Goal: Task Accomplishment & Management: Use online tool/utility

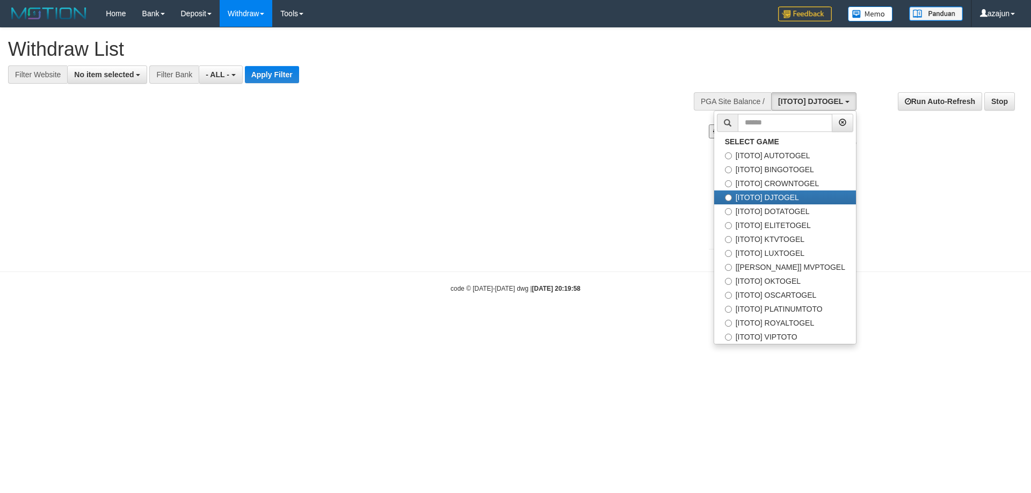
select select
click at [797, 209] on label "[ITOTO] DOTATOGEL" at bounding box center [785, 212] width 142 height 14
select select "***"
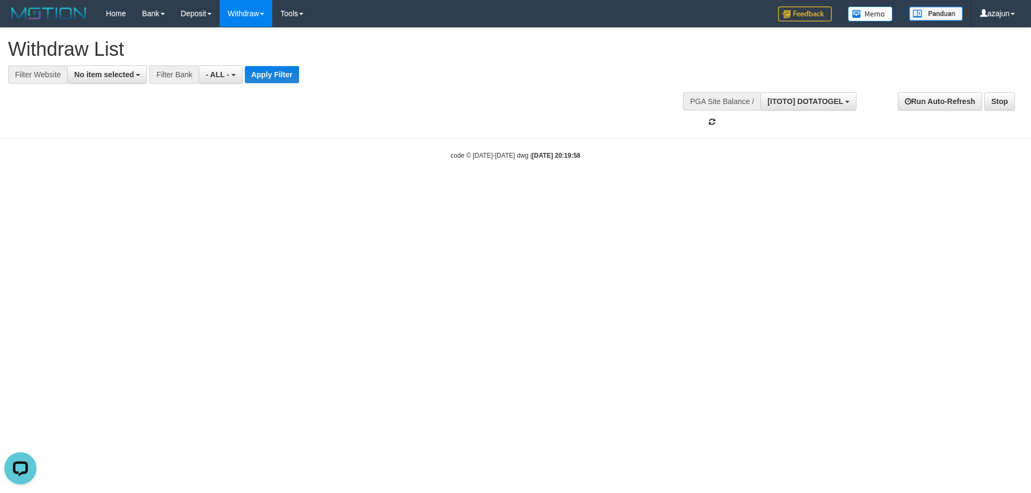
scroll to position [46, 0]
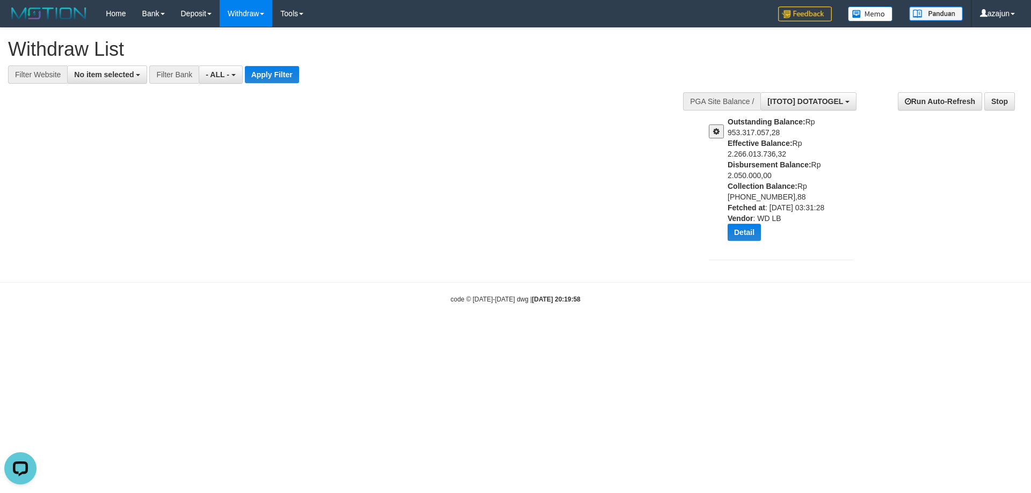
click at [554, 206] on div "**********" at bounding box center [515, 150] width 1031 height 244
click at [715, 133] on span at bounding box center [716, 132] width 6 height 8
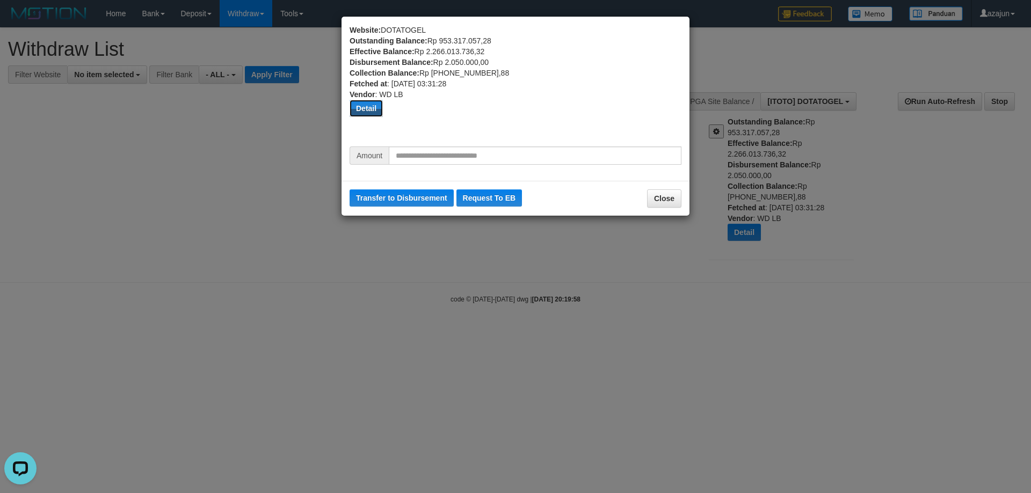
drag, startPoint x: 370, startPoint y: 112, endPoint x: 471, endPoint y: 104, distance: 101.7
click at [371, 112] on button "Detail" at bounding box center [365, 108] width 33 height 17
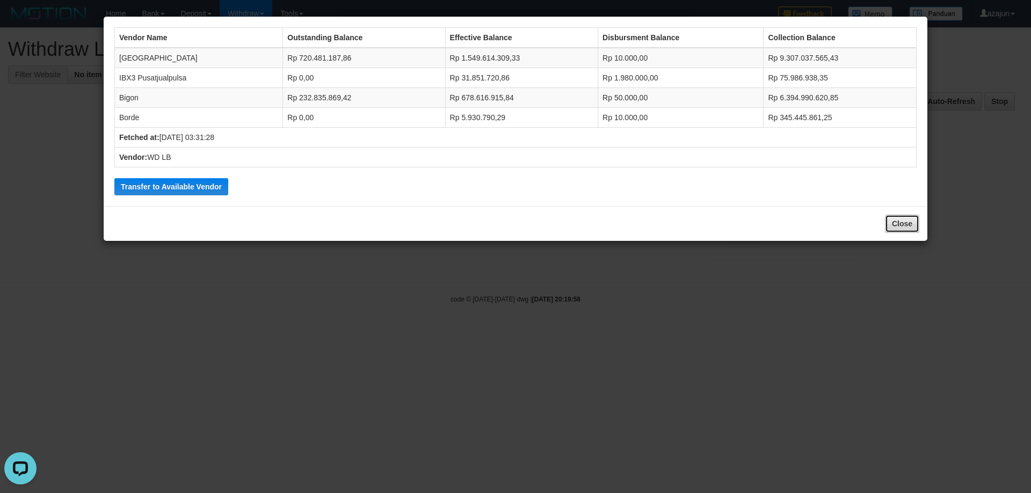
click at [896, 223] on button "Close" at bounding box center [902, 224] width 34 height 18
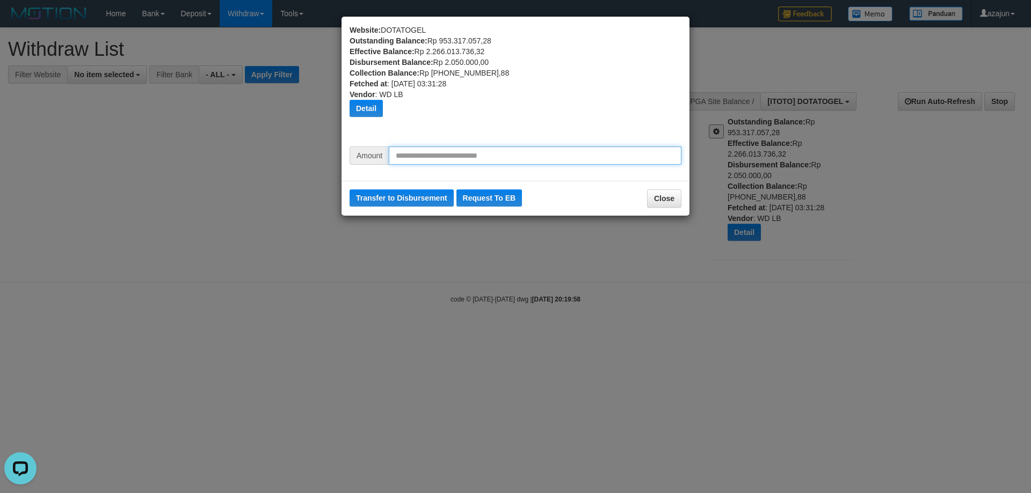
click at [435, 157] on input "text" at bounding box center [535, 156] width 293 height 18
type input "*"
click at [374, 103] on button "Detail" at bounding box center [365, 108] width 33 height 17
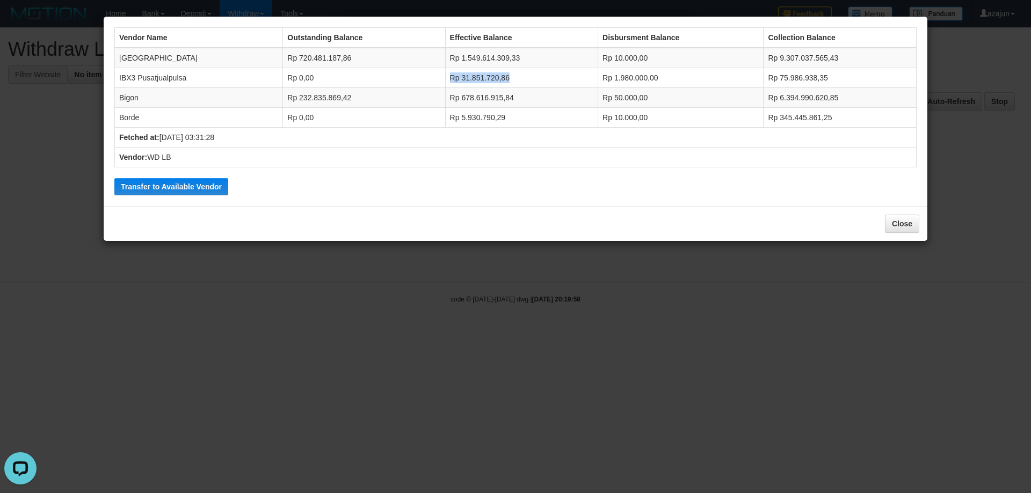
drag, startPoint x: 430, startPoint y: 78, endPoint x: 515, endPoint y: 79, distance: 84.8
click at [515, 79] on tr "IBX3 Pusatjualpulsa Rp 0,00 Rp 31.851.720,86 Rp 1.980.000,00 Rp 75.986.938,35" at bounding box center [515, 78] width 801 height 20
click at [515, 78] on td "Rp 31.851.720,86" at bounding box center [521, 78] width 153 height 20
drag, startPoint x: 195, startPoint y: 178, endPoint x: 567, endPoint y: 54, distance: 392.8
click at [195, 179] on button "Transfer to Available Vendor" at bounding box center [171, 186] width 114 height 17
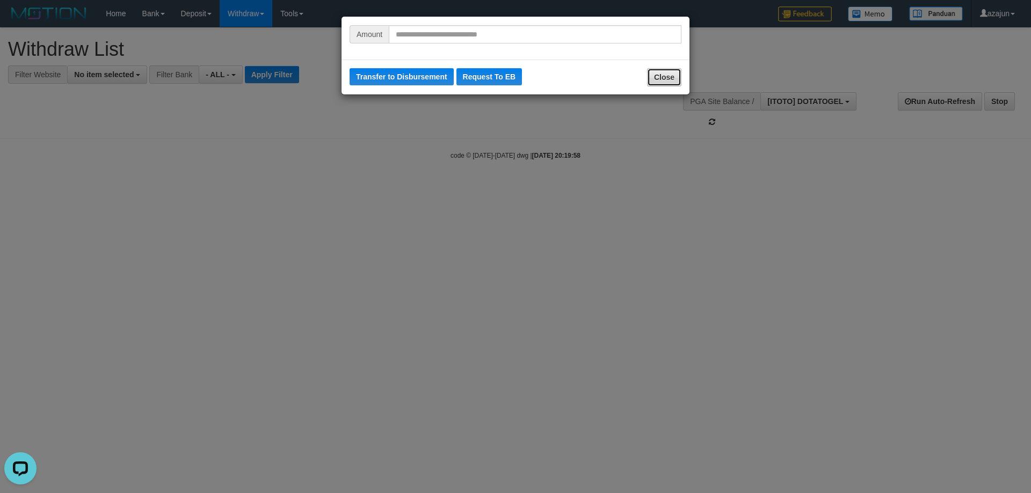
click at [672, 76] on button "Close" at bounding box center [664, 77] width 34 height 18
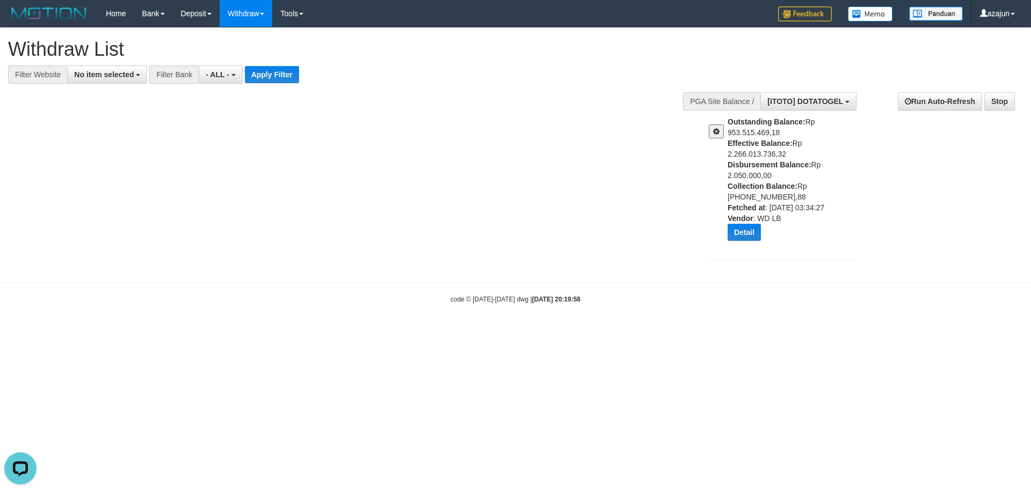
click at [723, 136] on button at bounding box center [716, 132] width 15 height 14
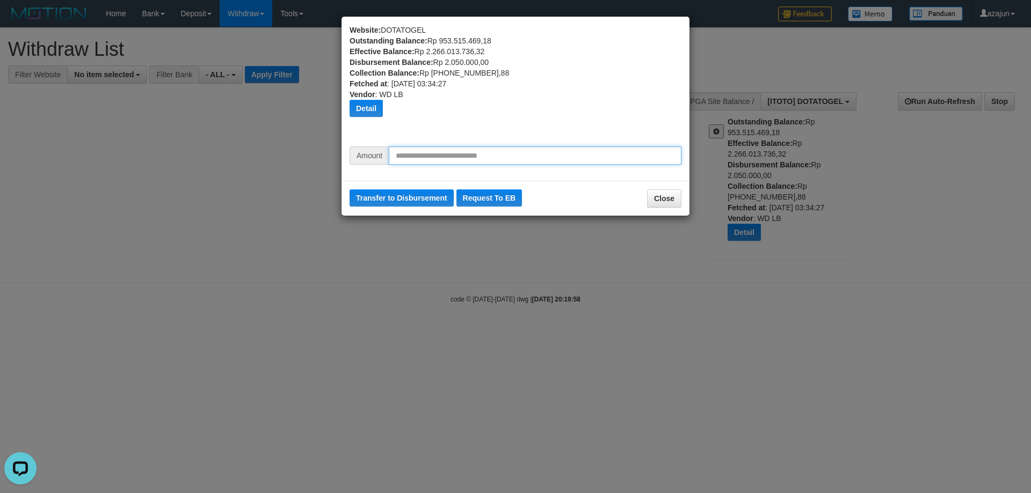
click at [531, 159] on input "text" at bounding box center [535, 156] width 293 height 18
type input "********"
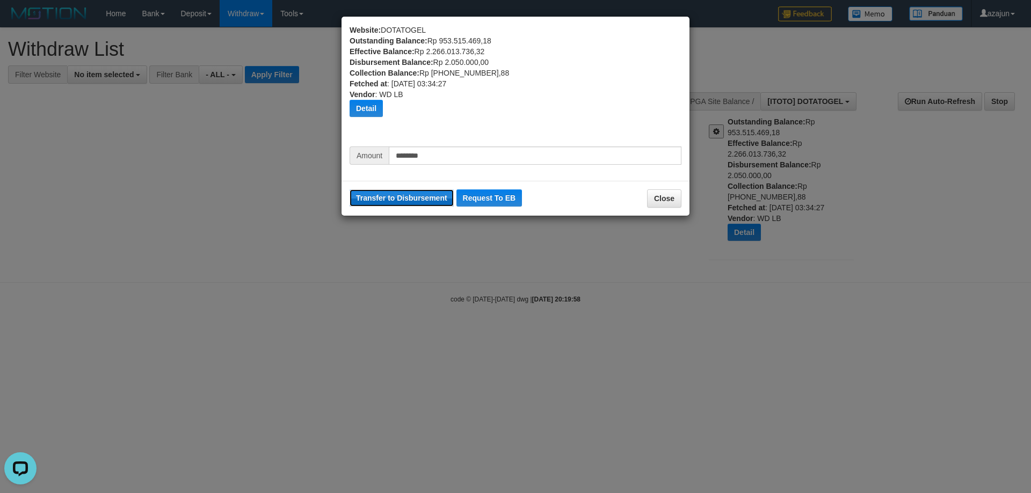
click at [424, 200] on button "Transfer to Disbursement" at bounding box center [401, 197] width 104 height 17
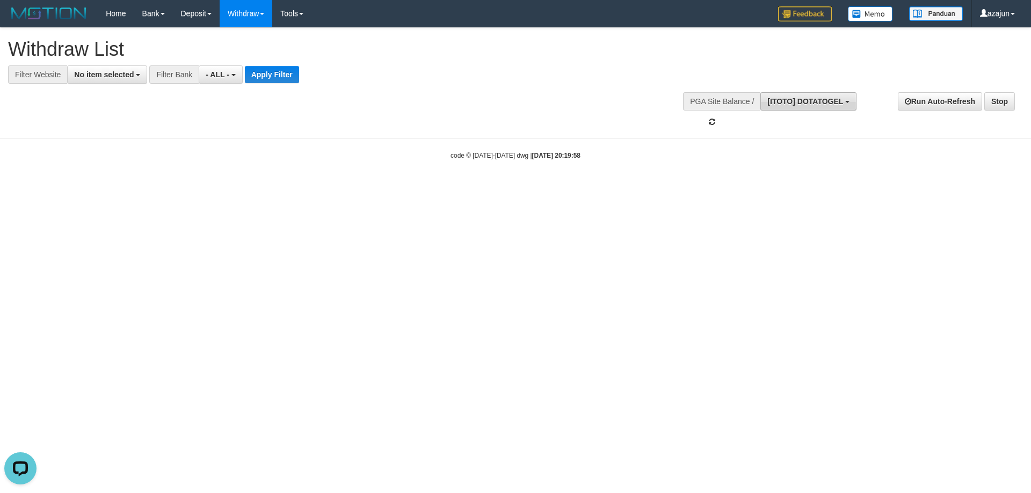
click at [830, 103] on span "[ITOTO] DOTATOGEL" at bounding box center [805, 101] width 76 height 9
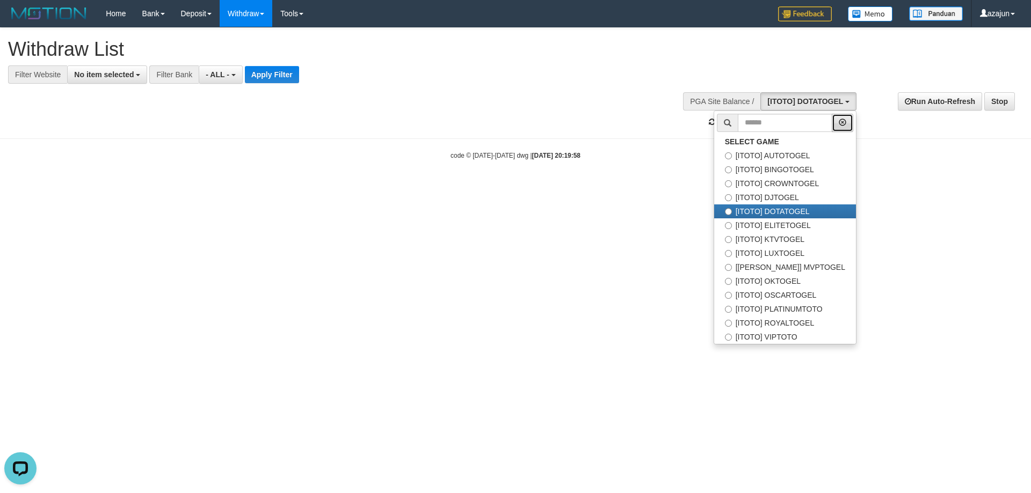
click at [835, 118] on button "button" at bounding box center [841, 123] width 21 height 18
click at [841, 122] on button "button" at bounding box center [841, 123] width 21 height 18
click at [833, 105] on span "[ITOTO] DOTATOGEL" at bounding box center [805, 101] width 76 height 9
